Goal: Task Accomplishment & Management: Complete application form

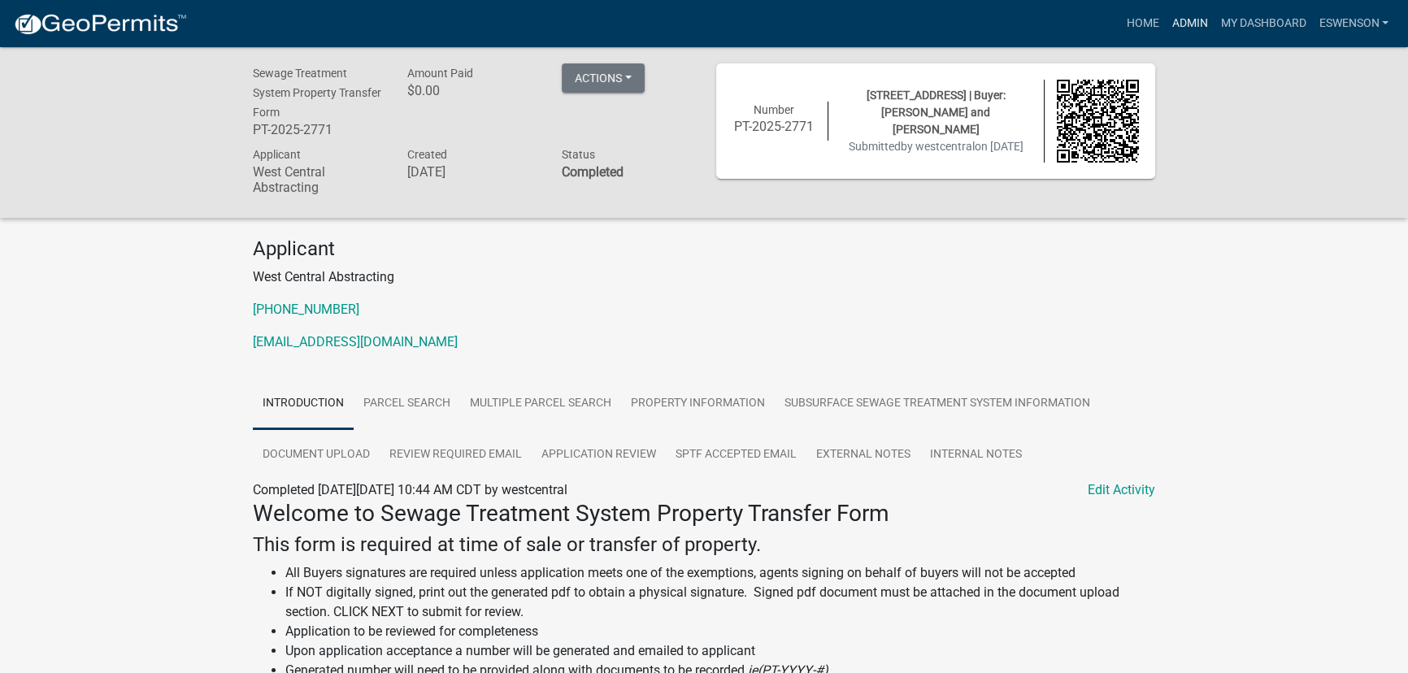
click at [1191, 25] on link "Admin" at bounding box center [1189, 23] width 49 height 31
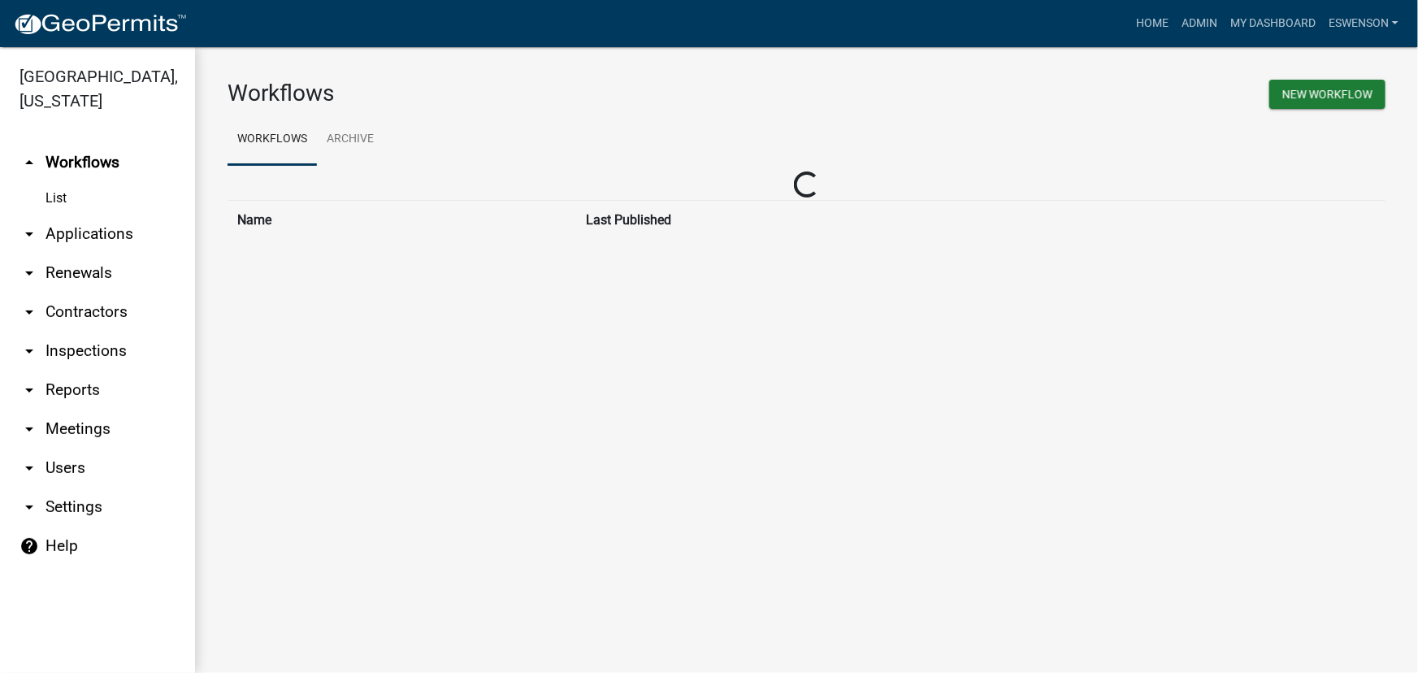
click at [131, 245] on link "arrow_drop_down Applications" at bounding box center [97, 234] width 195 height 39
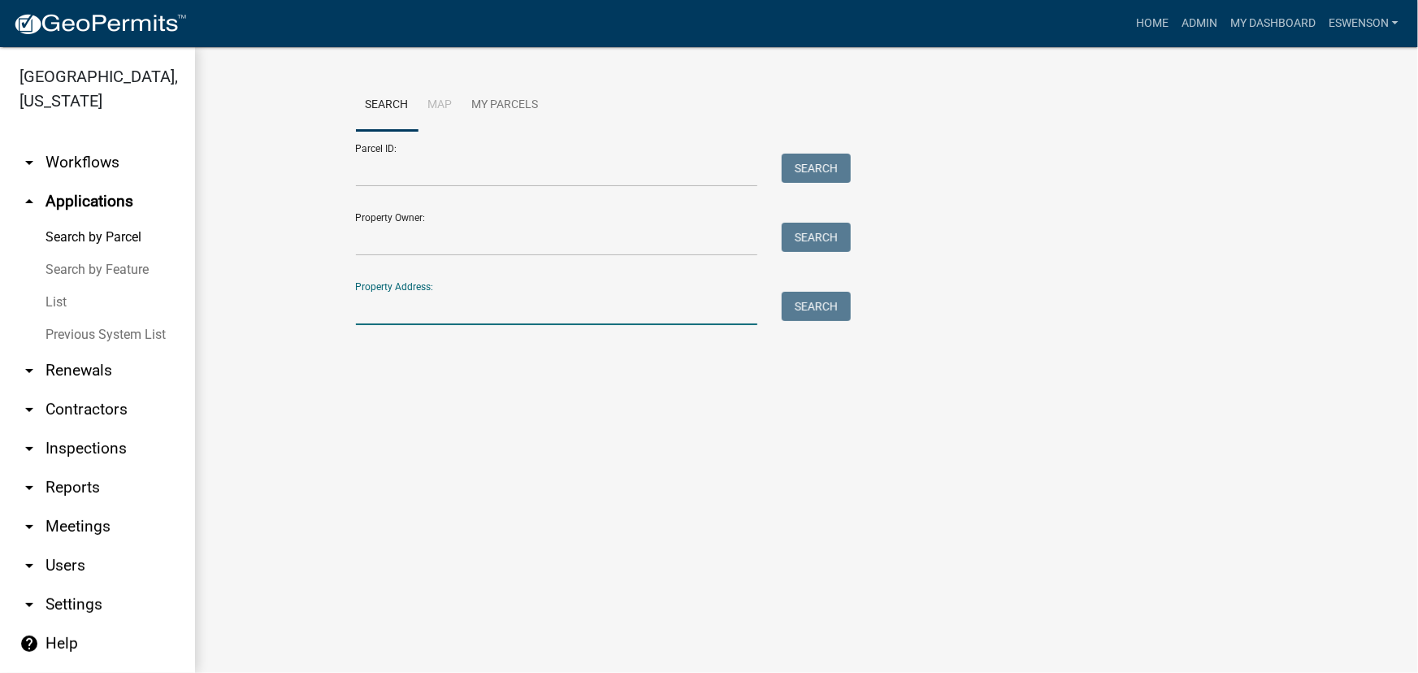
click at [480, 307] on input "Property Address:" at bounding box center [557, 308] width 402 height 33
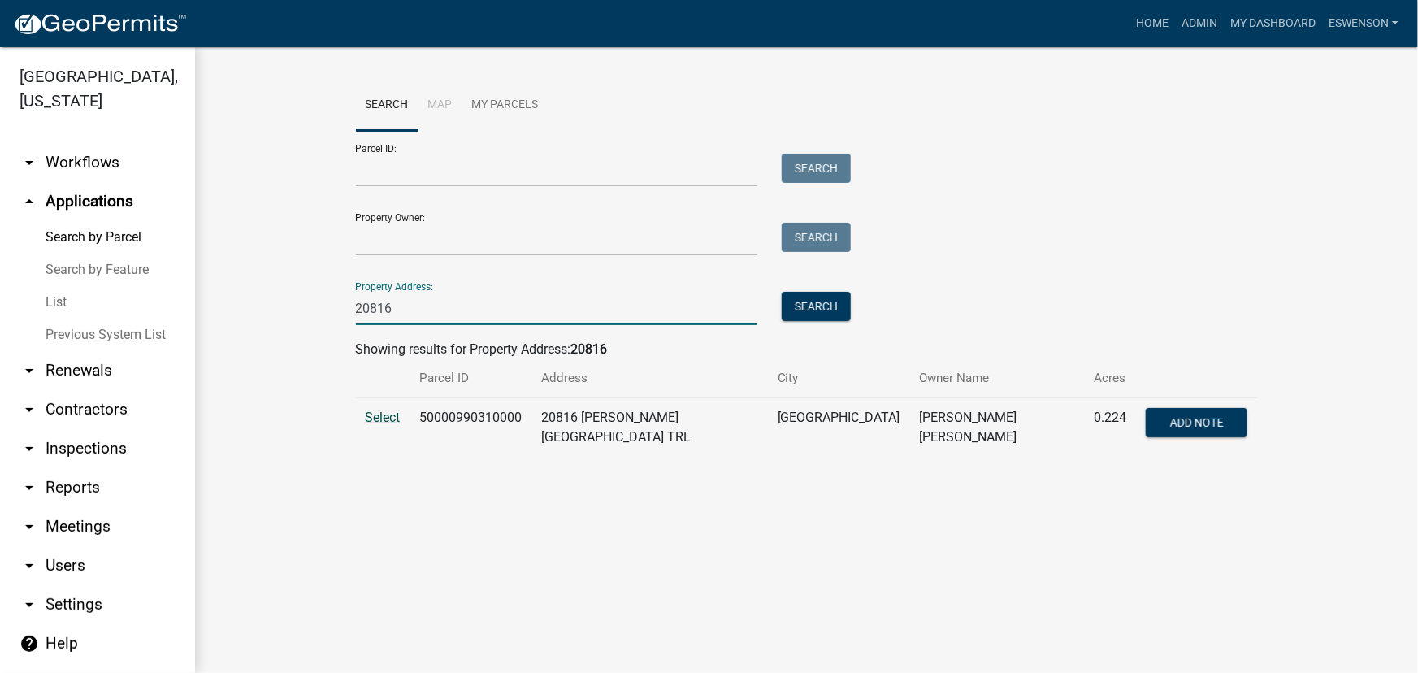
type input "20816"
click at [393, 419] on span "Select" at bounding box center [383, 417] width 35 height 15
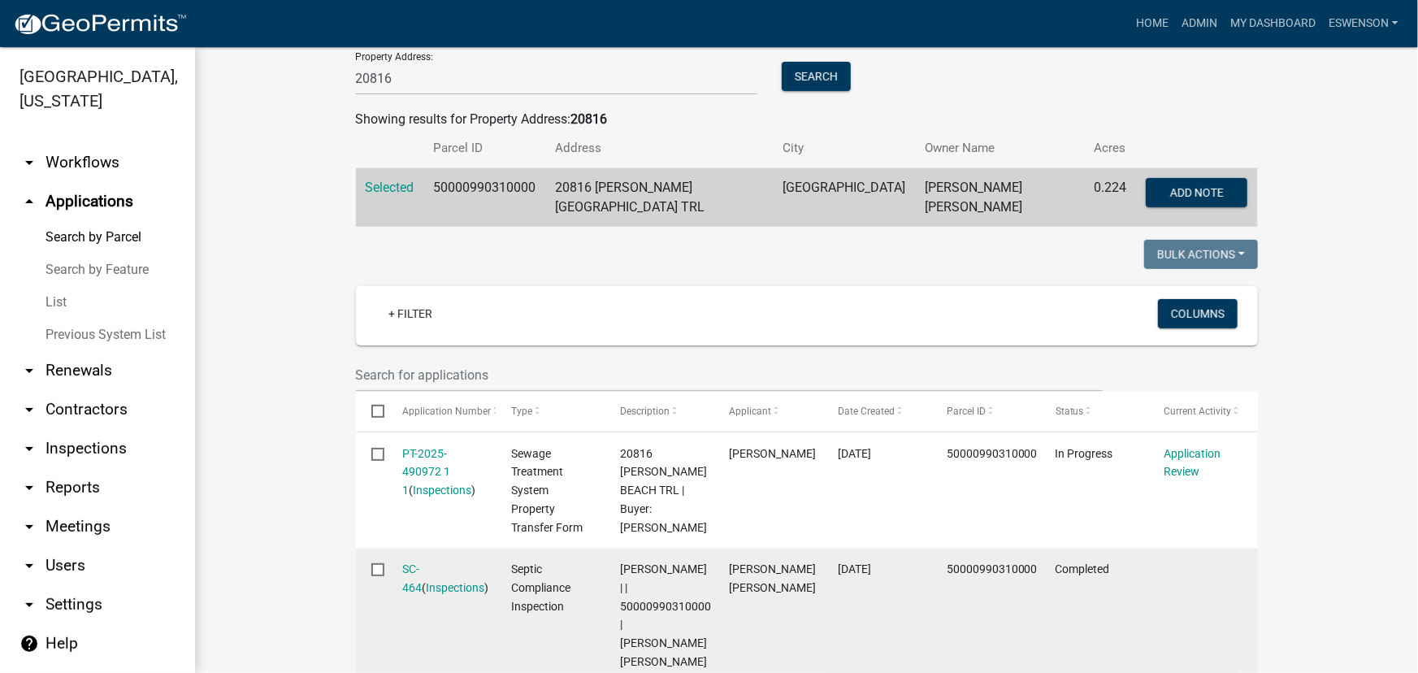
scroll to position [443, 0]
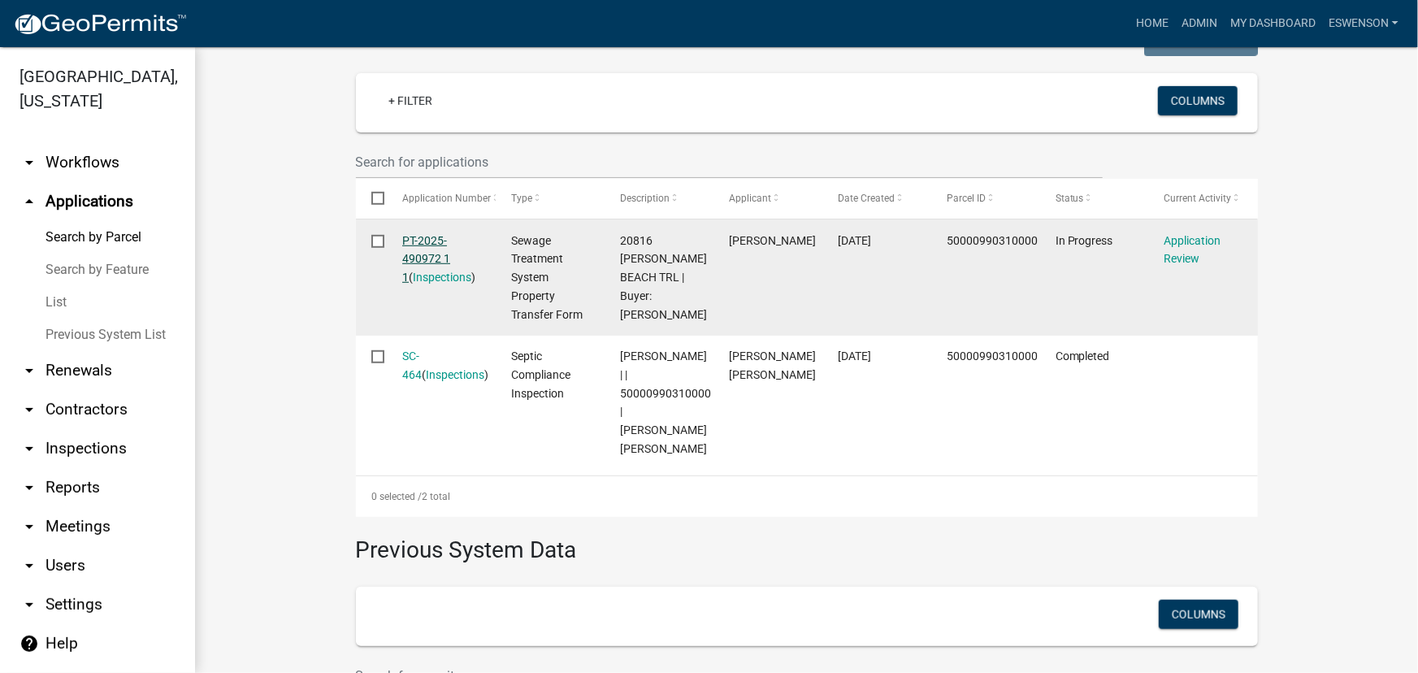
click at [417, 248] on link "PT-2025-490972 1 1" at bounding box center [426, 259] width 48 height 50
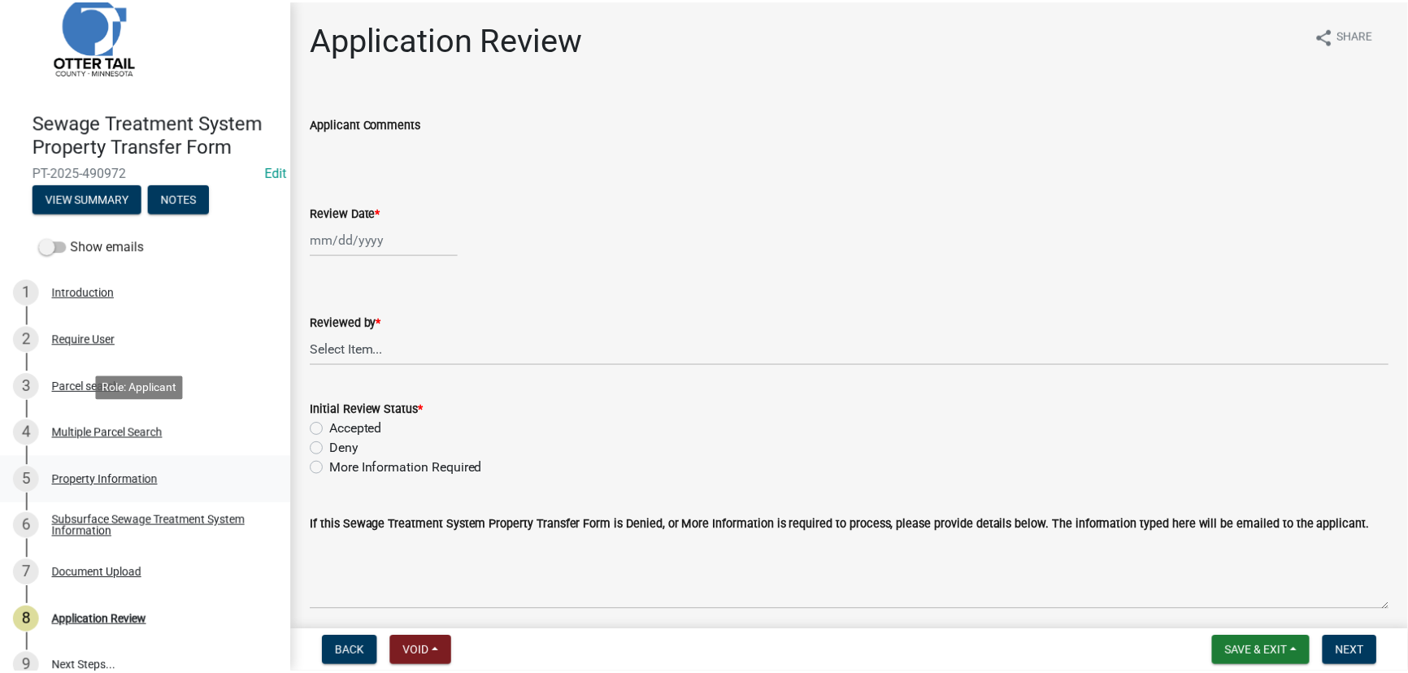
scroll to position [68, 0]
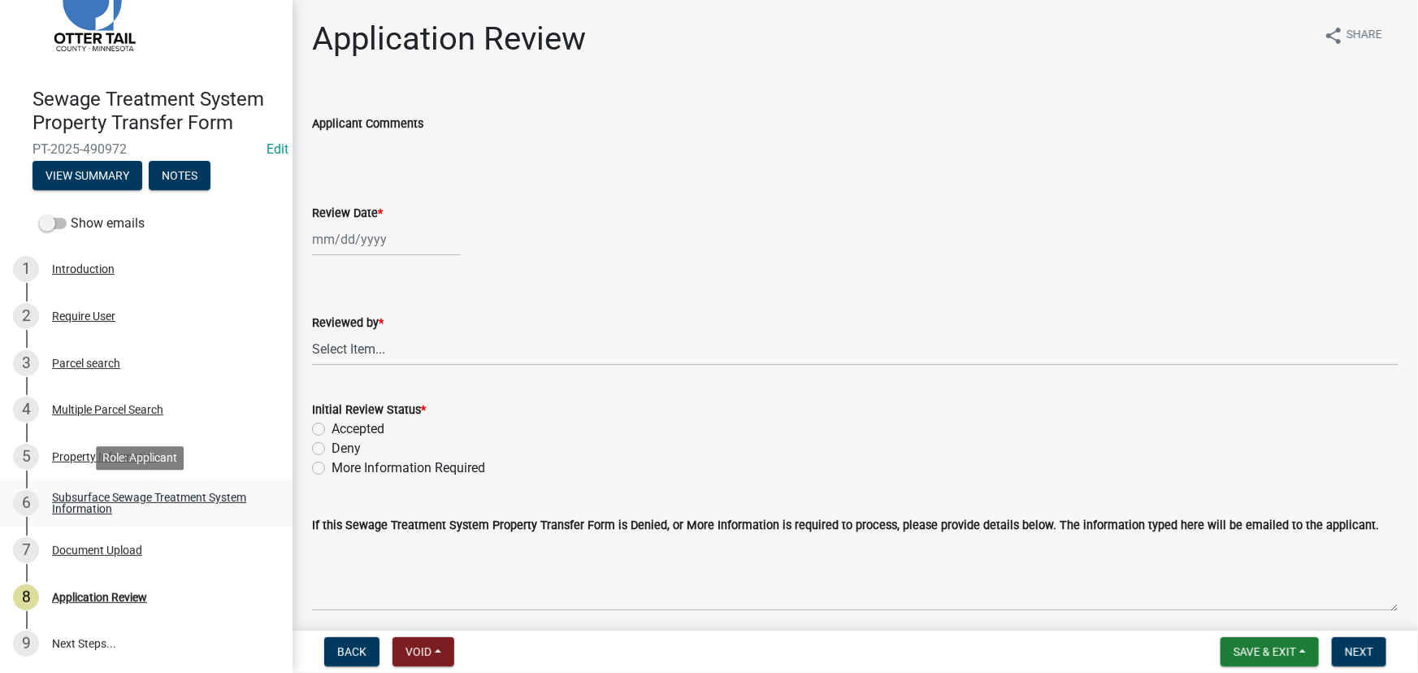
click at [89, 496] on div "Subsurface Sewage Treatment System Information" at bounding box center [159, 503] width 215 height 23
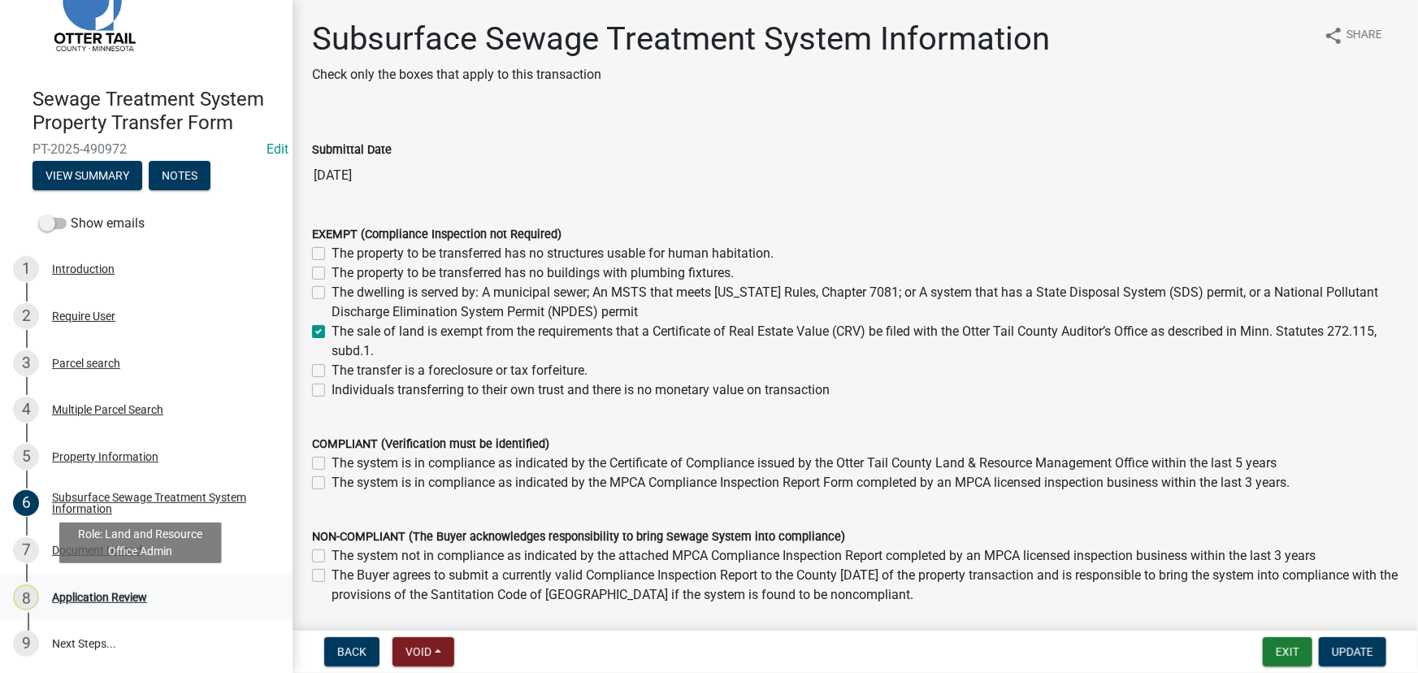
click at [118, 593] on div "Application Review" at bounding box center [99, 597] width 95 height 11
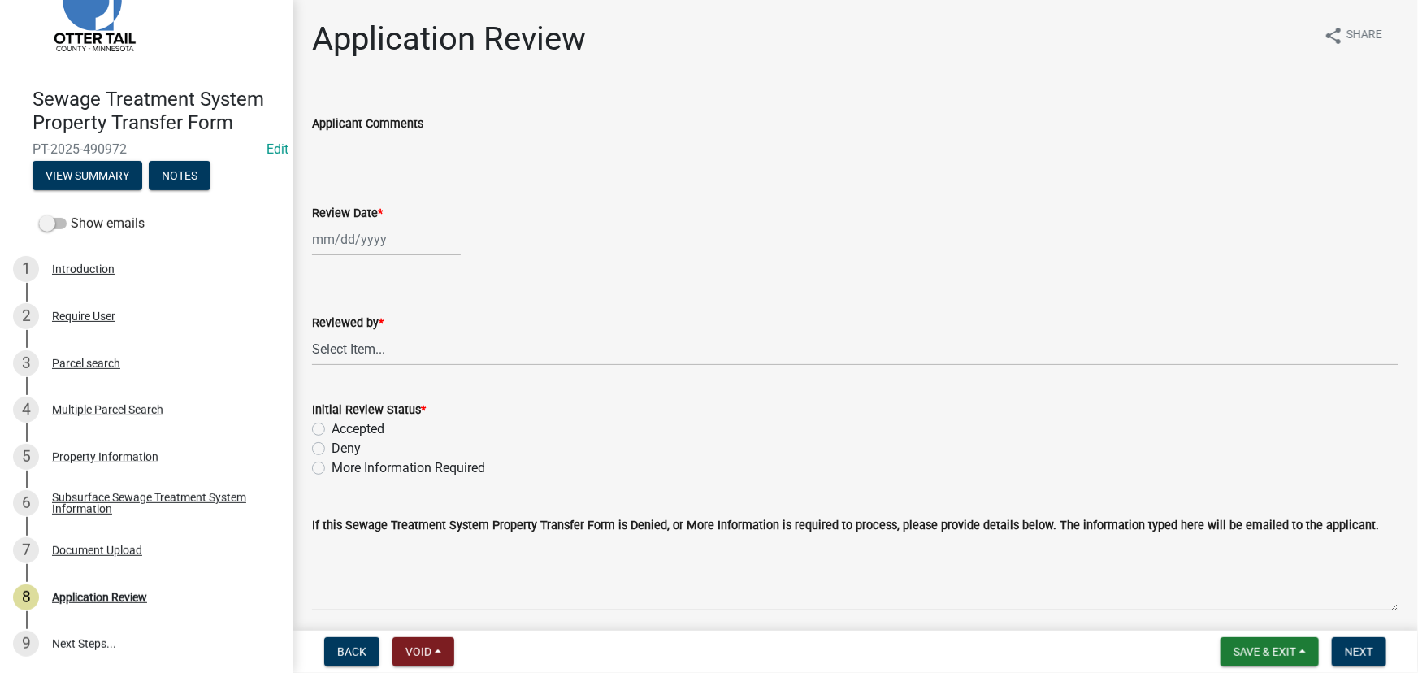
click at [400, 241] on div at bounding box center [386, 239] width 149 height 33
select select "10"
select select "2025"
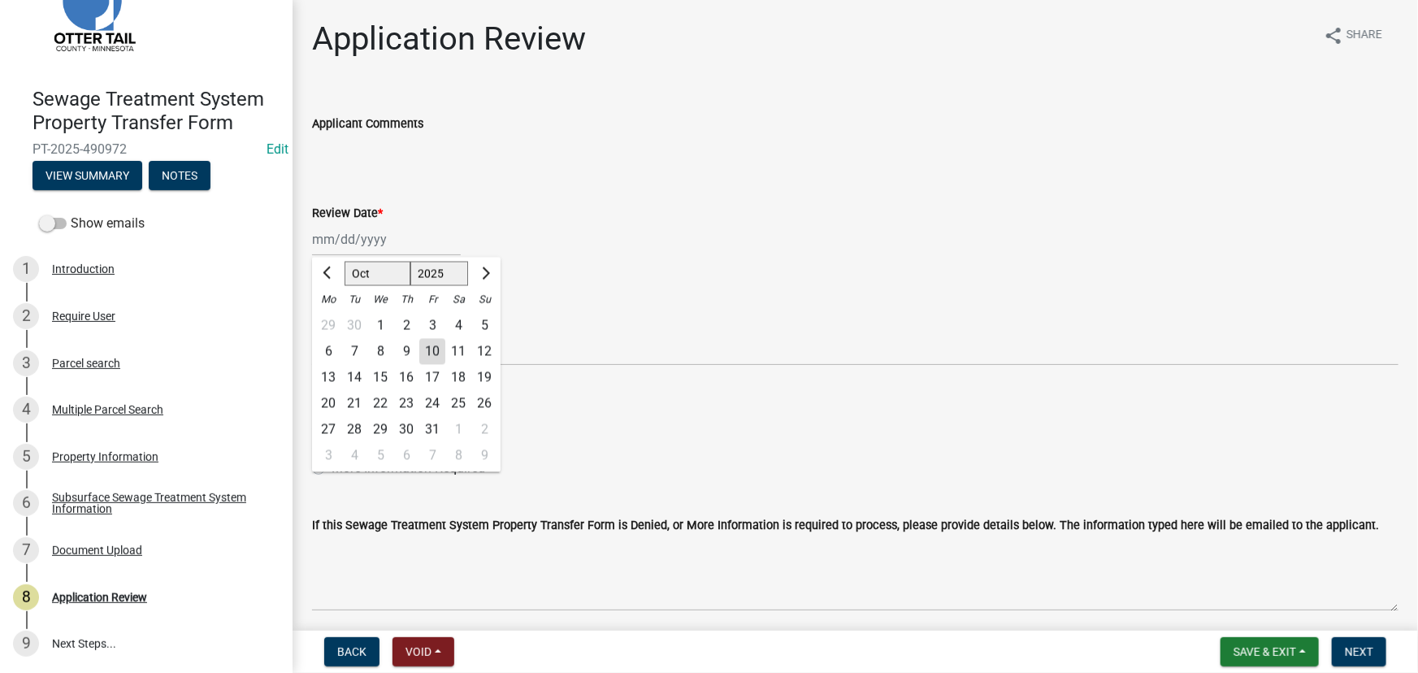
click at [432, 353] on div "10" at bounding box center [432, 352] width 26 height 26
type input "10/10/2025"
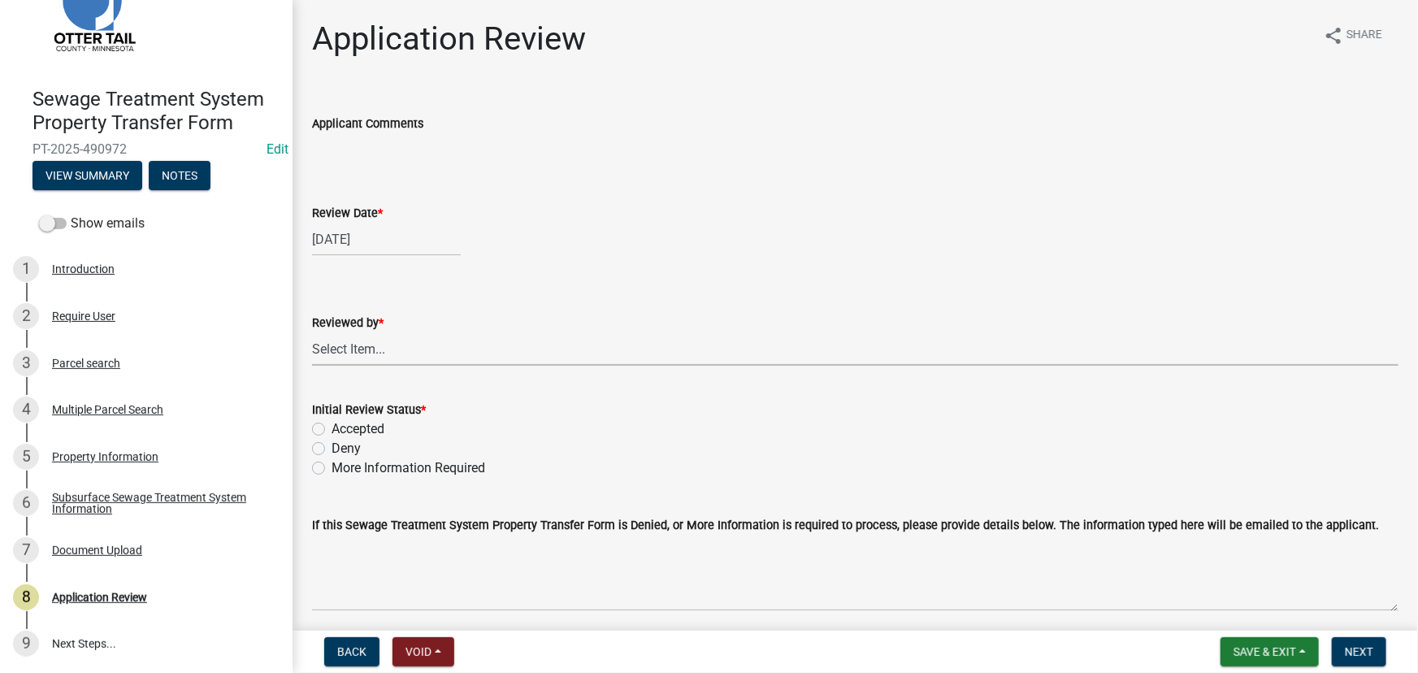
drag, startPoint x: 393, startPoint y: 353, endPoint x: 395, endPoint y: 335, distance: 18.0
click at [393, 353] on select "Select Item... Alexis Newark Amy Busko Andrea Perales Brittany Tollefson Christ…" at bounding box center [855, 348] width 1087 height 33
click at [312, 332] on select "Select Item... Alexis Newark Amy Busko Andrea Perales Brittany Tollefson Christ…" at bounding box center [855, 348] width 1087 height 33
select select "190fd4c8-42ef-492b-a4a0-a0213555944c"
click at [367, 426] on label "Accepted" at bounding box center [358, 429] width 53 height 20
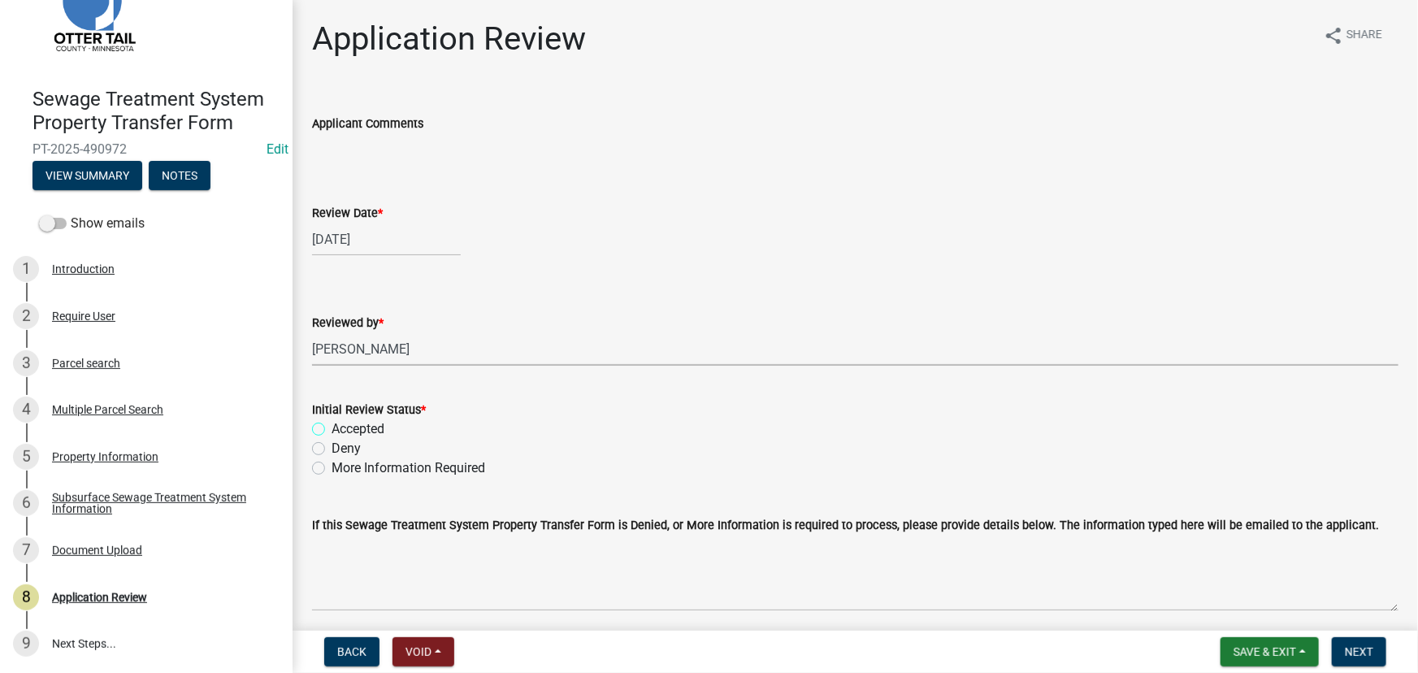
click at [342, 426] on input "Accepted" at bounding box center [337, 424] width 11 height 11
radio input "true"
click at [1356, 658] on span "Next" at bounding box center [1359, 651] width 28 height 13
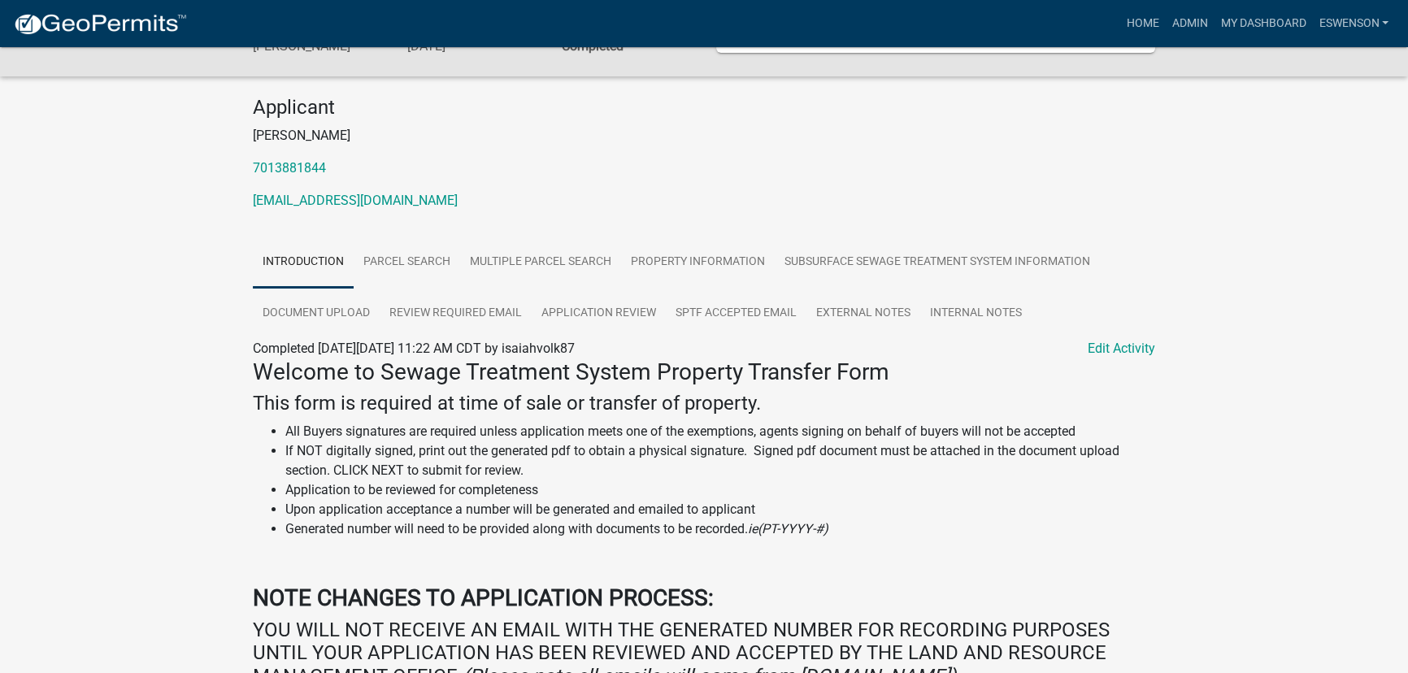
scroll to position [147, 0]
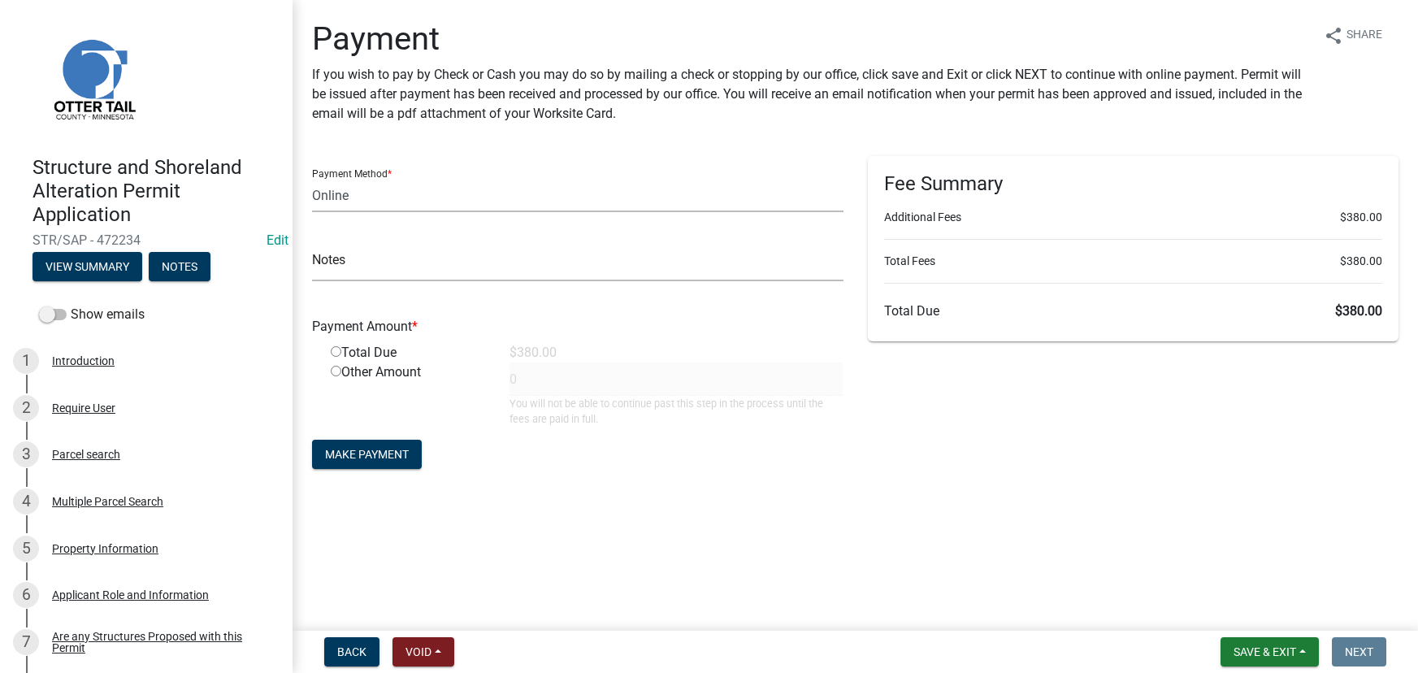
select select "3: 3"
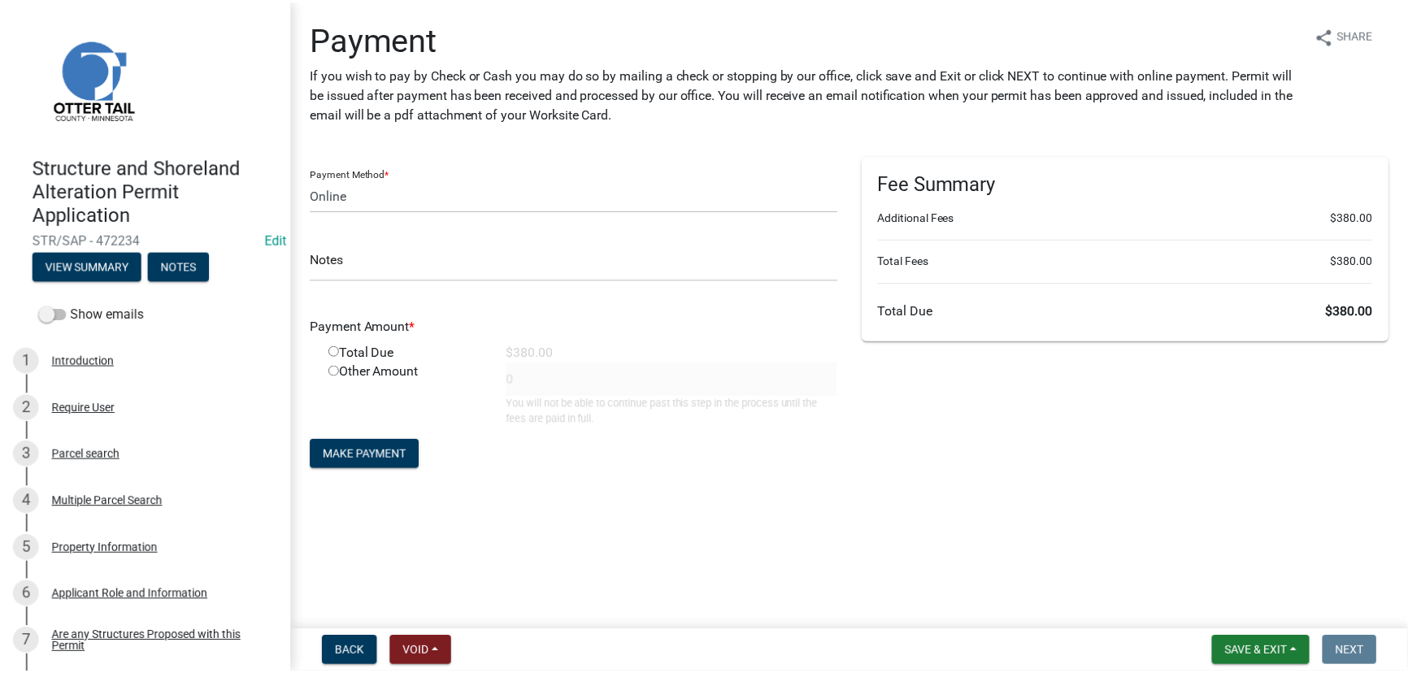
scroll to position [443, 0]
